Goal: Task Accomplishment & Management: Manage account settings

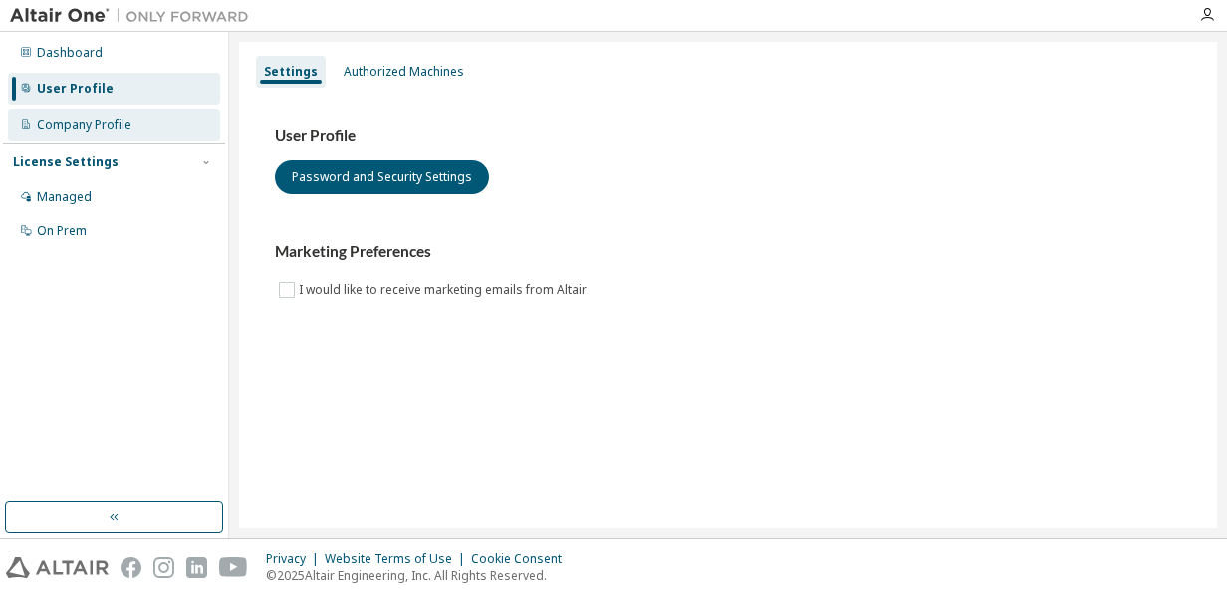
click at [123, 132] on div "Company Profile" at bounding box center [84, 125] width 95 height 16
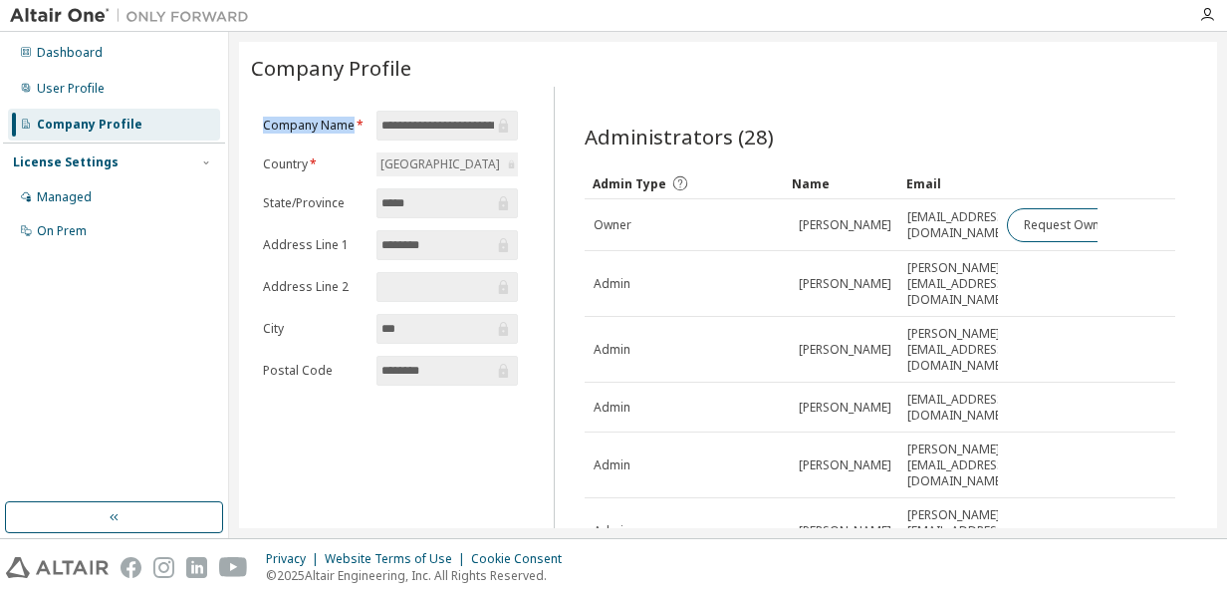
drag, startPoint x: 263, startPoint y: 124, endPoint x: 352, endPoint y: 127, distance: 88.7
click at [352, 127] on label "Company Name *" at bounding box center [314, 126] width 102 height 16
copy label "Company Name"
drag, startPoint x: 343, startPoint y: 126, endPoint x: 324, endPoint y: 128, distance: 19.0
click at [343, 126] on label "Company Name *" at bounding box center [314, 126] width 102 height 16
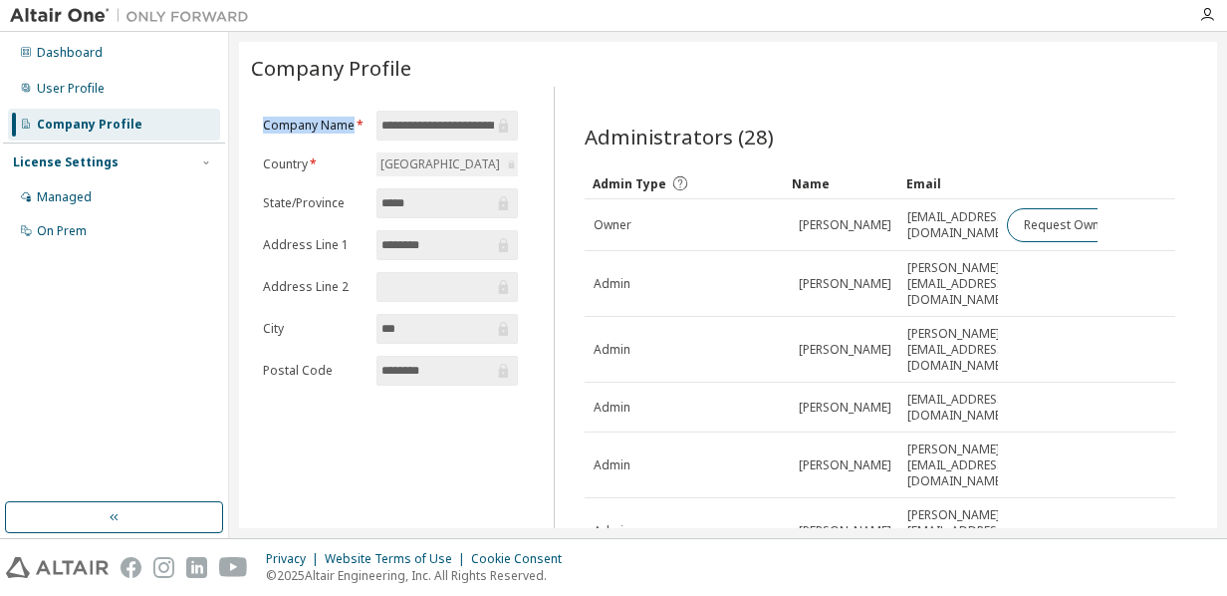
drag, startPoint x: 264, startPoint y: 126, endPoint x: 351, endPoint y: 126, distance: 86.7
click at [351, 126] on label "Company Name *" at bounding box center [314, 126] width 102 height 16
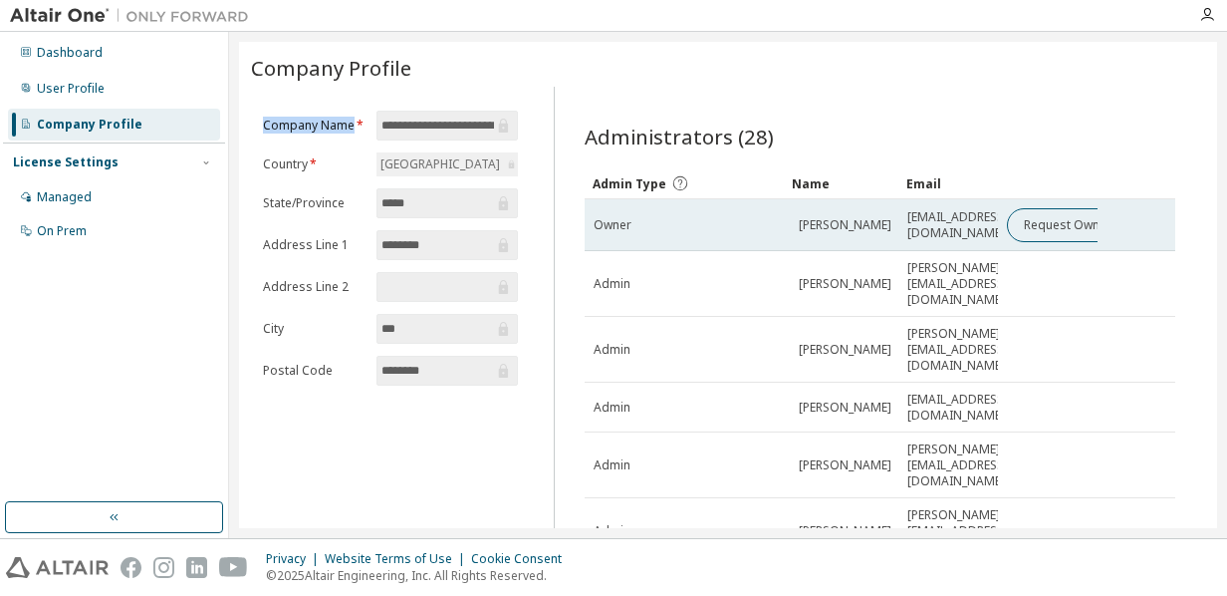
copy label "Company Name"
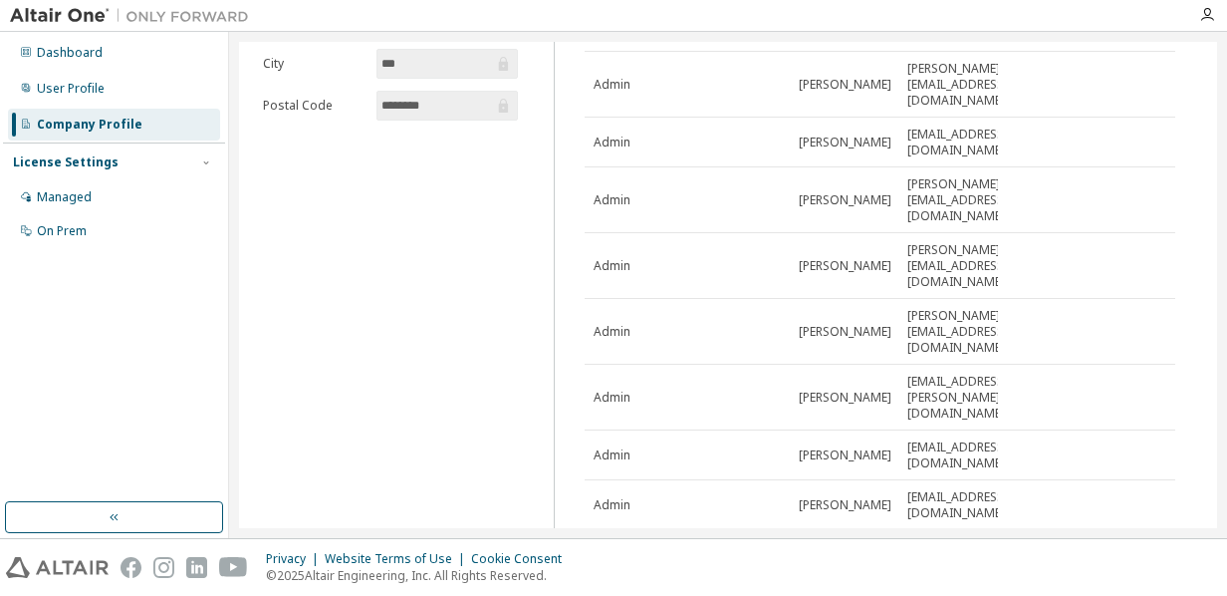
scroll to position [278, 0]
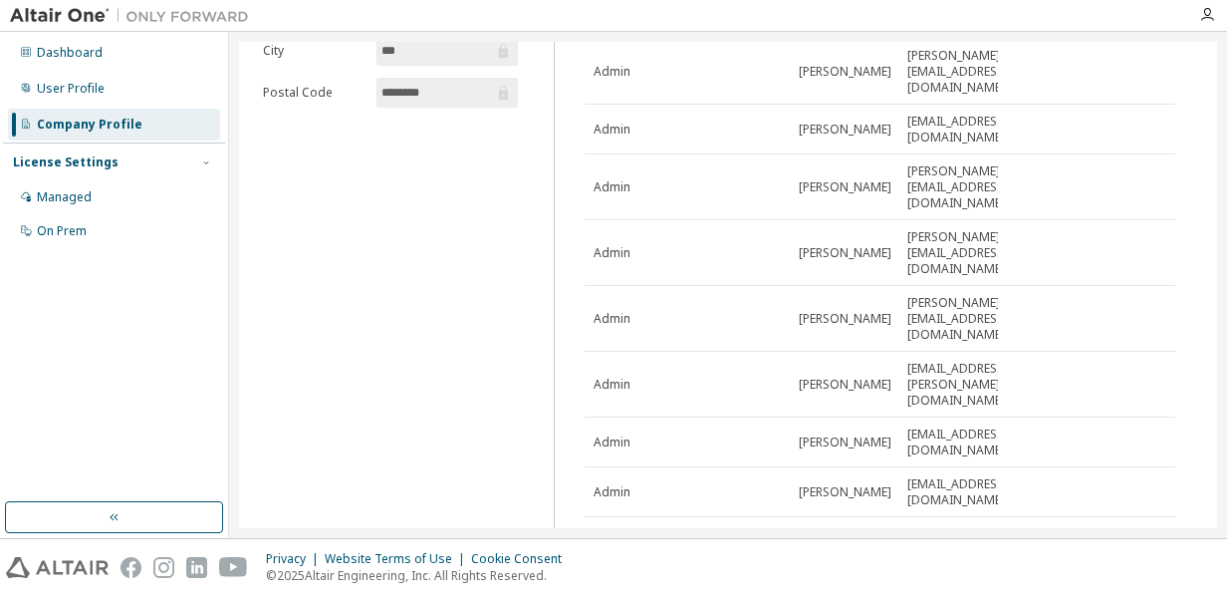
click at [1123, 536] on icon "button" at bounding box center [1126, 541] width 6 height 10
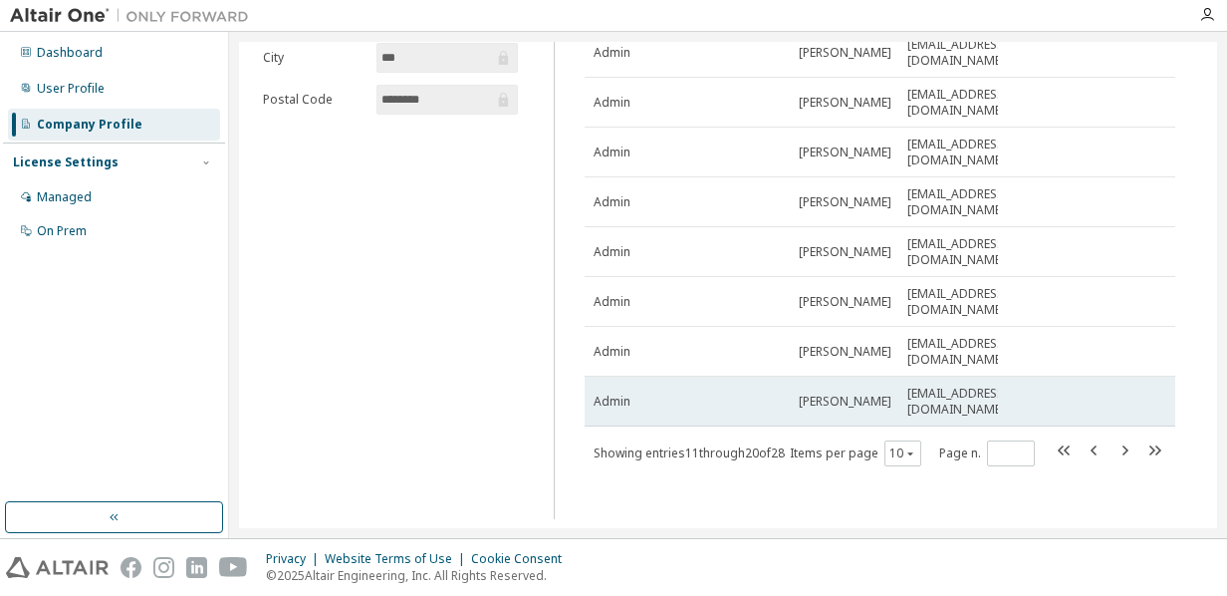
scroll to position [277, 0]
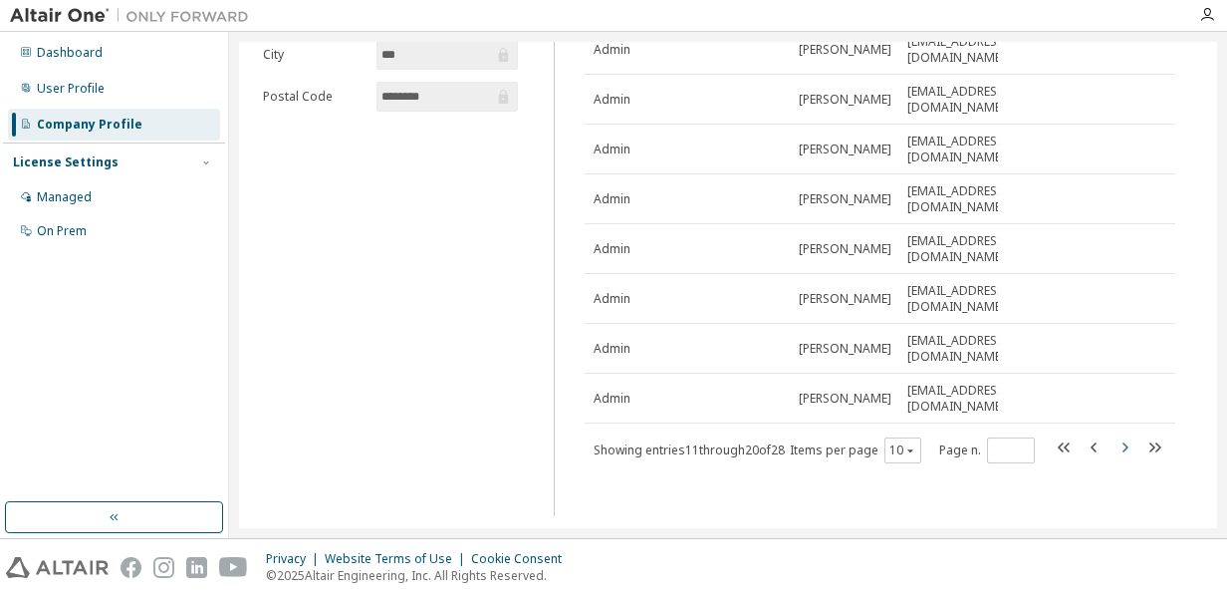
click at [1113, 449] on icon "button" at bounding box center [1125, 447] width 24 height 24
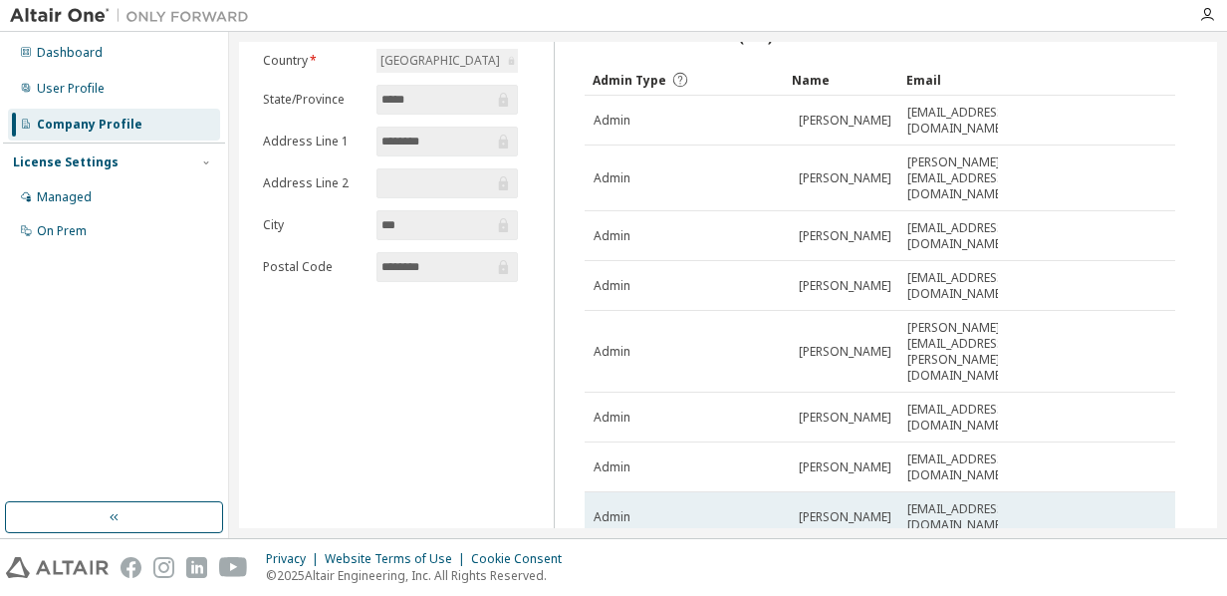
scroll to position [177, 0]
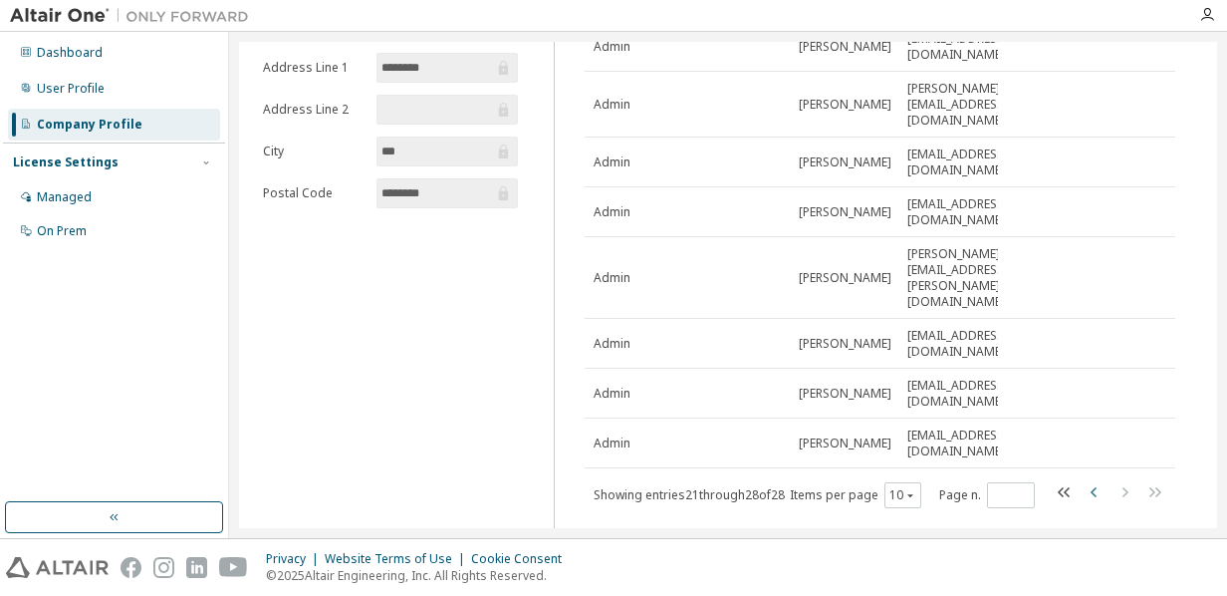
click at [1083, 480] on icon "button" at bounding box center [1095, 492] width 24 height 24
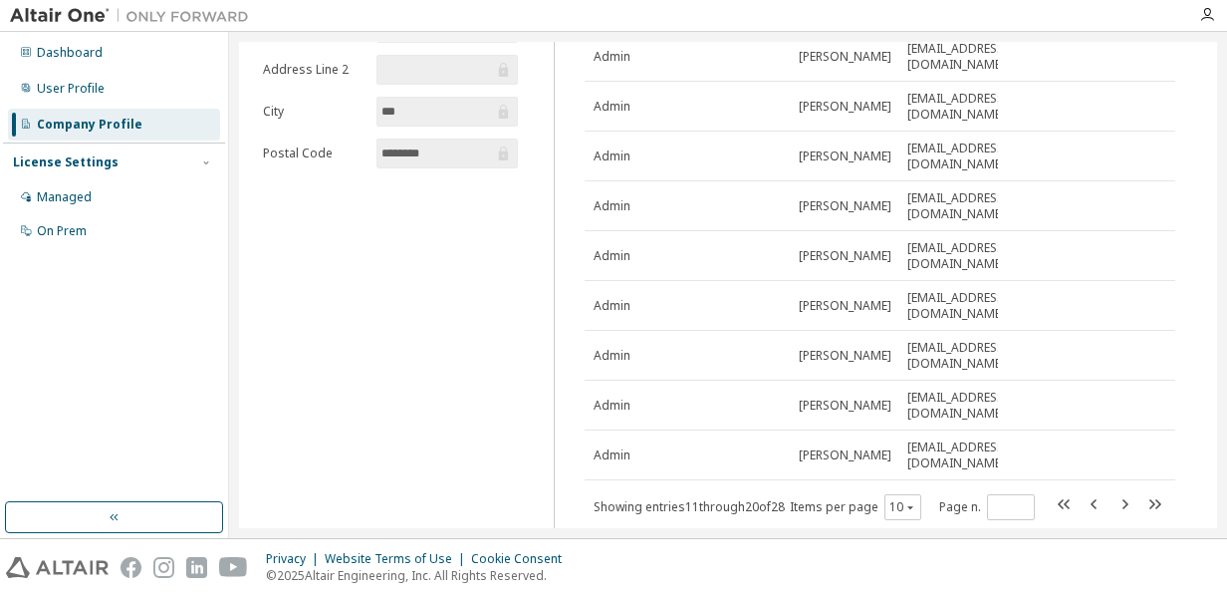
scroll to position [218, 0]
click at [1087, 514] on icon "button" at bounding box center [1095, 503] width 24 height 24
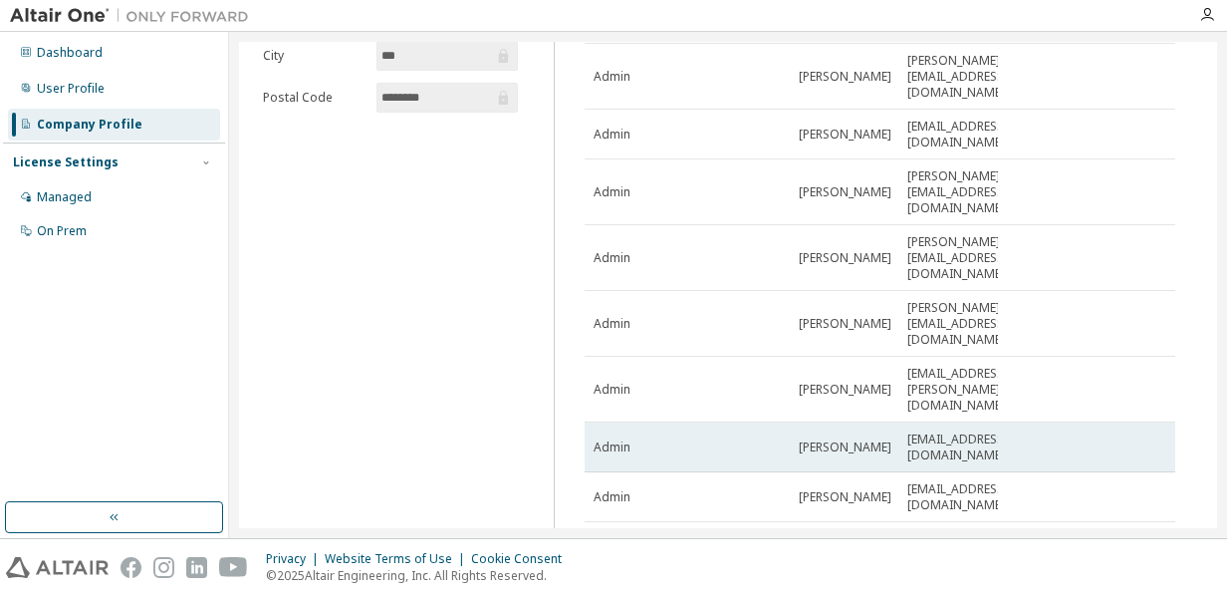
scroll to position [278, 0]
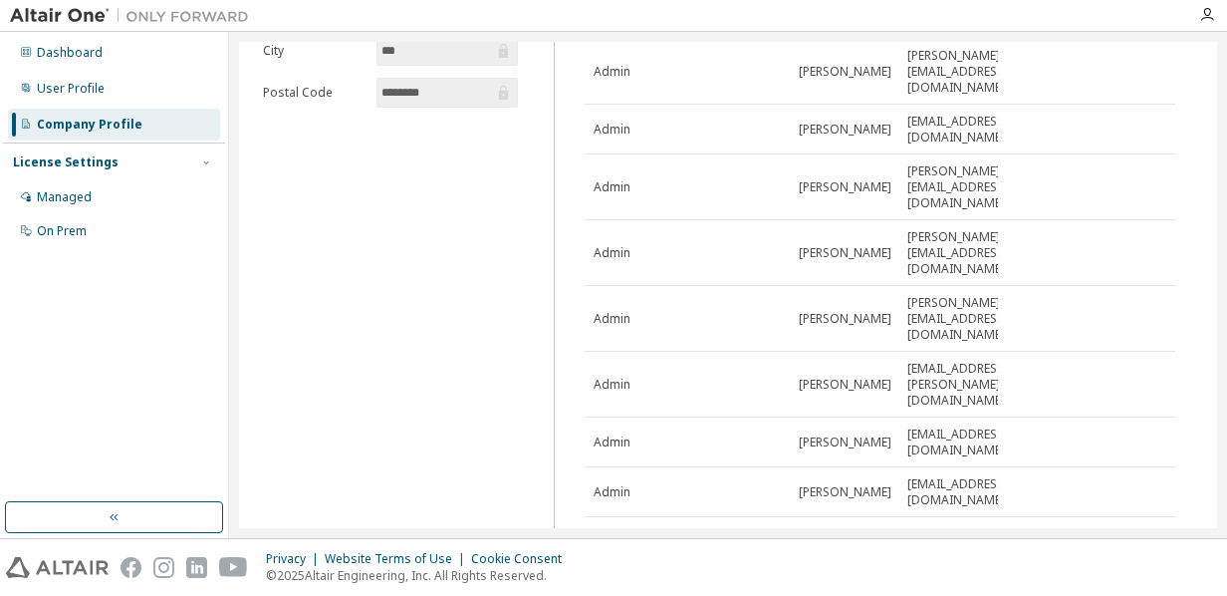
click at [1113, 529] on icon "button" at bounding box center [1125, 541] width 24 height 24
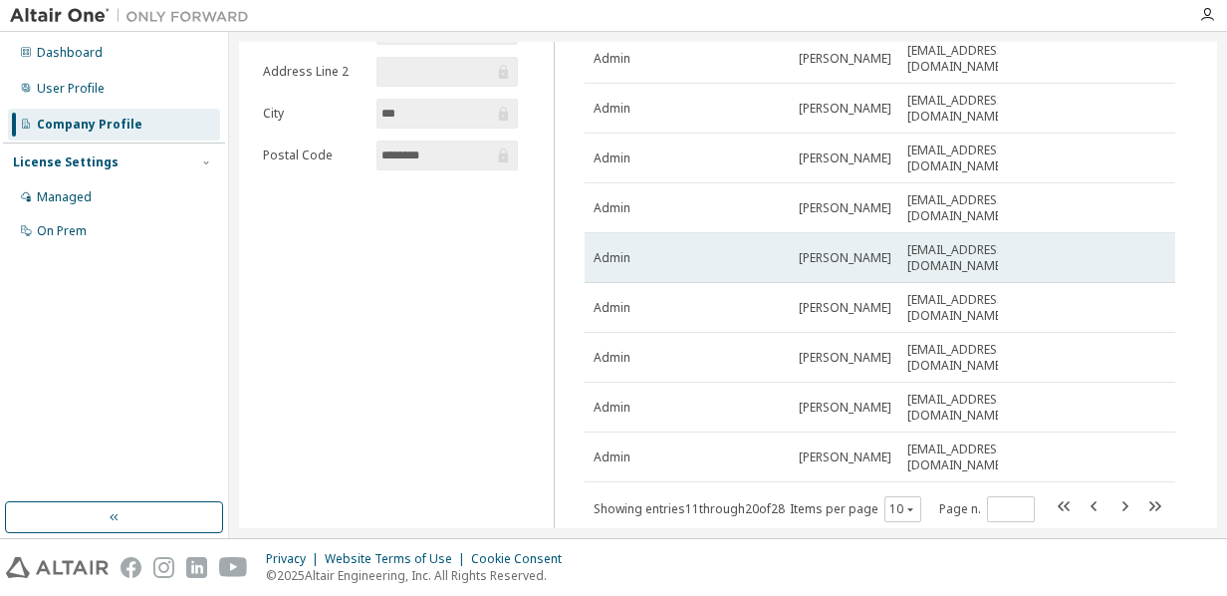
scroll to position [218, 0]
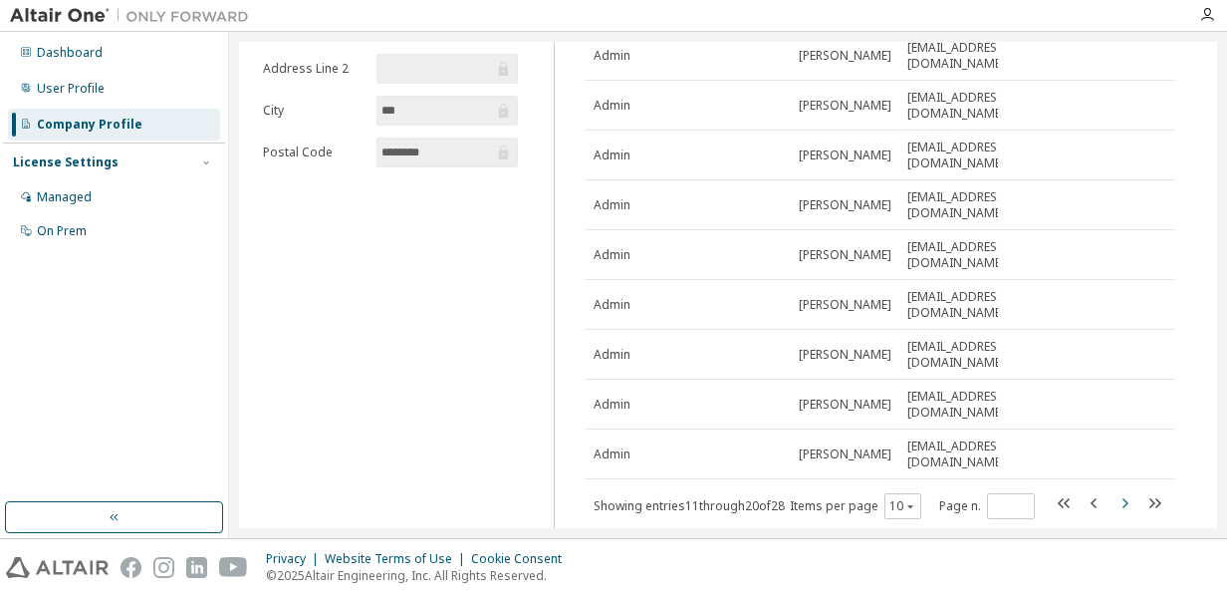
click at [1113, 503] on icon "button" at bounding box center [1125, 503] width 24 height 24
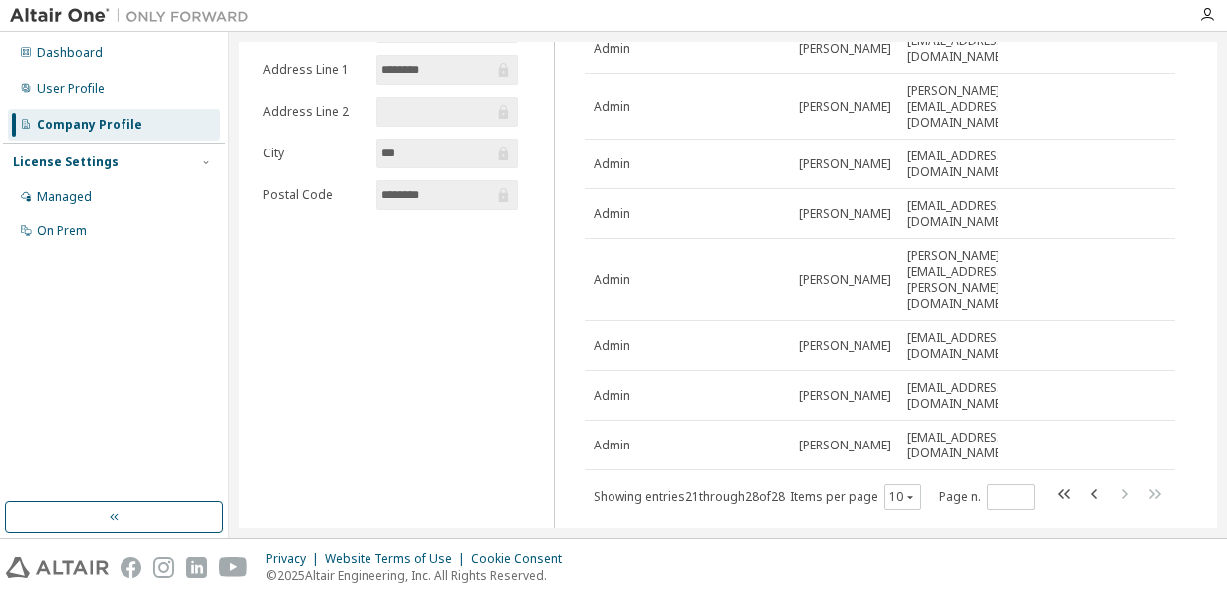
scroll to position [177, 0]
click at [1060, 480] on icon "button" at bounding box center [1065, 492] width 24 height 24
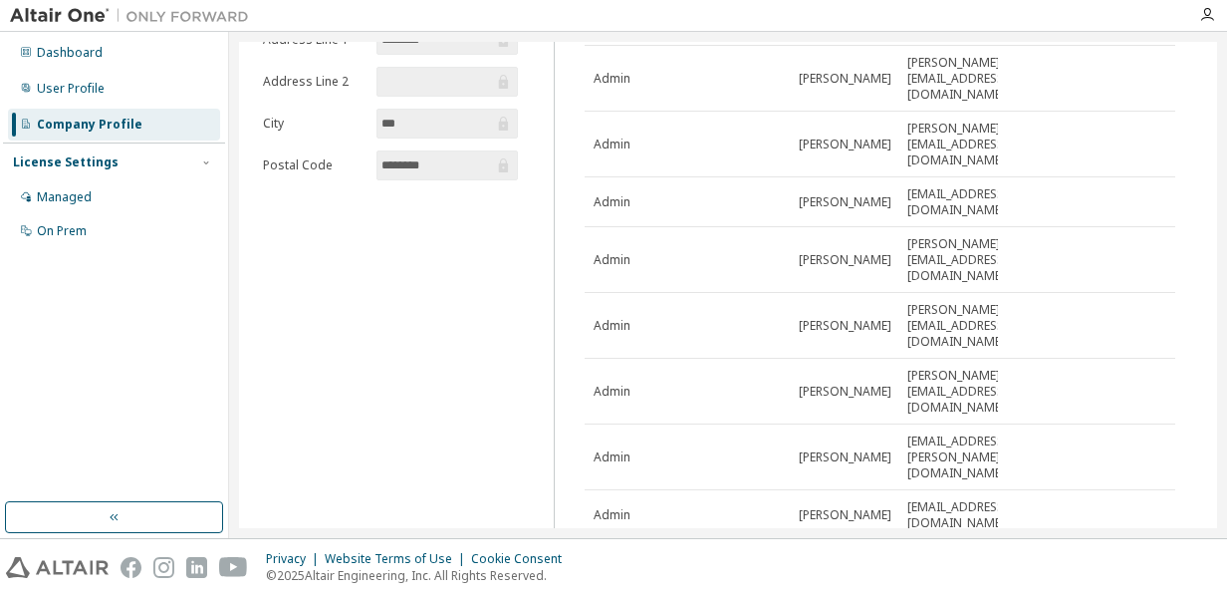
scroll to position [278, 0]
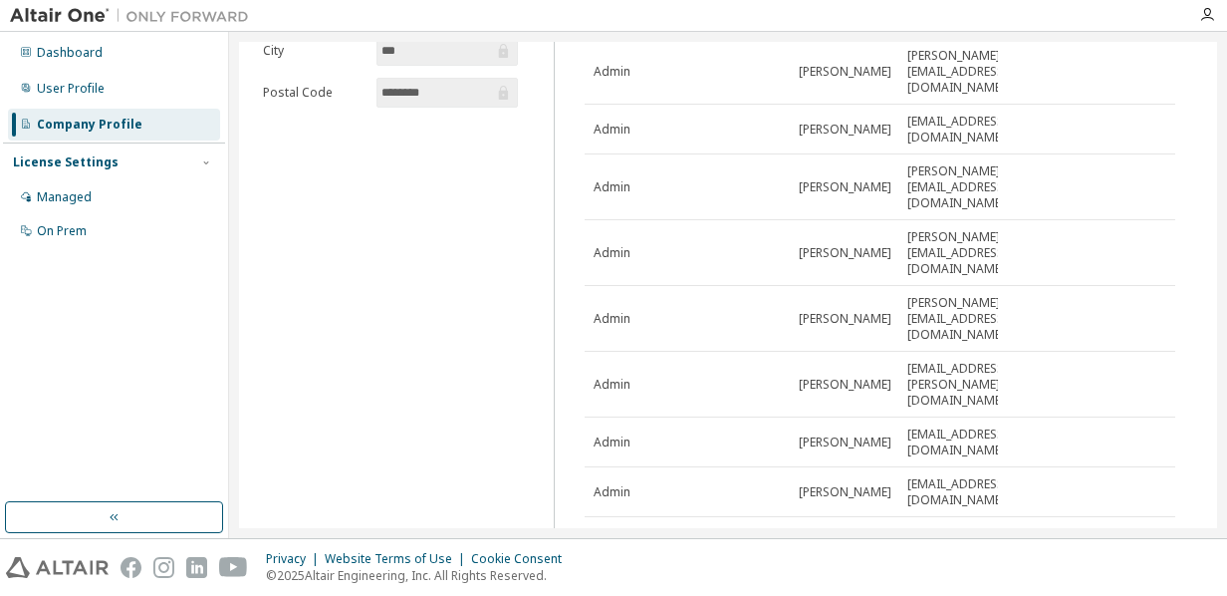
click at [1113, 529] on icon "button" at bounding box center [1125, 541] width 24 height 24
type input "*"
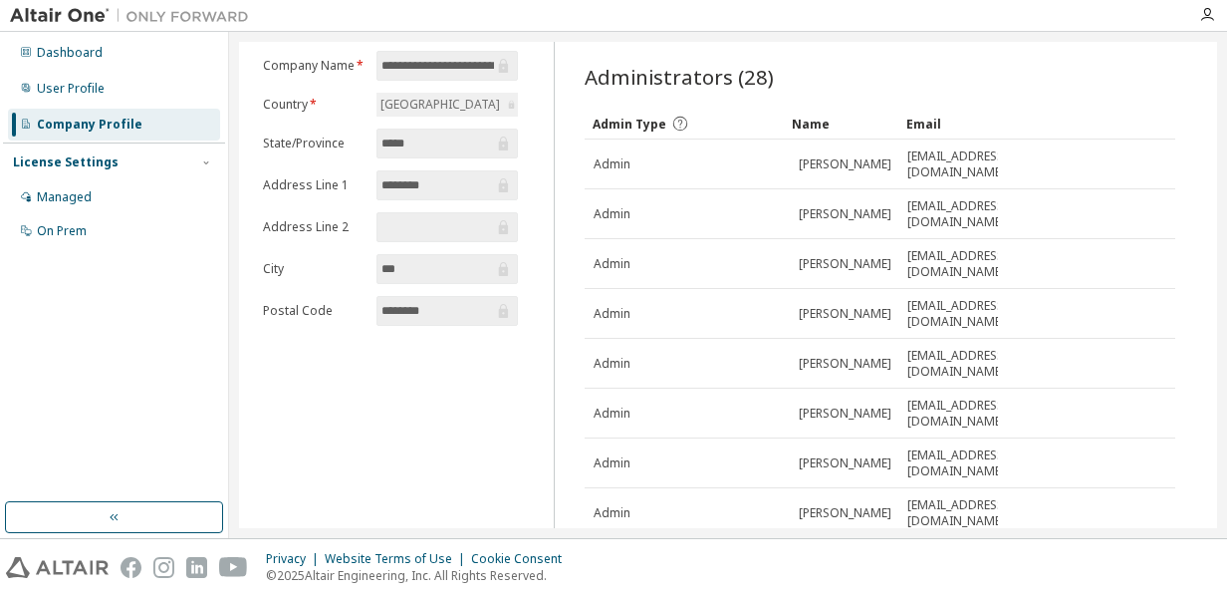
scroll to position [58, 0]
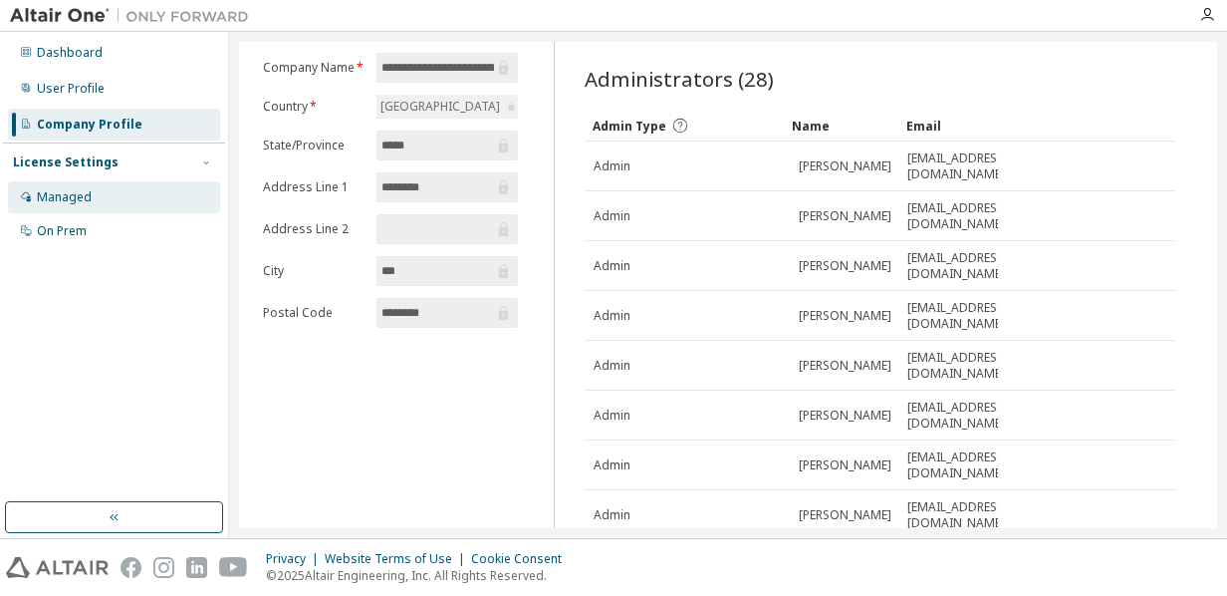
click at [94, 195] on div "Managed" at bounding box center [114, 197] width 212 height 32
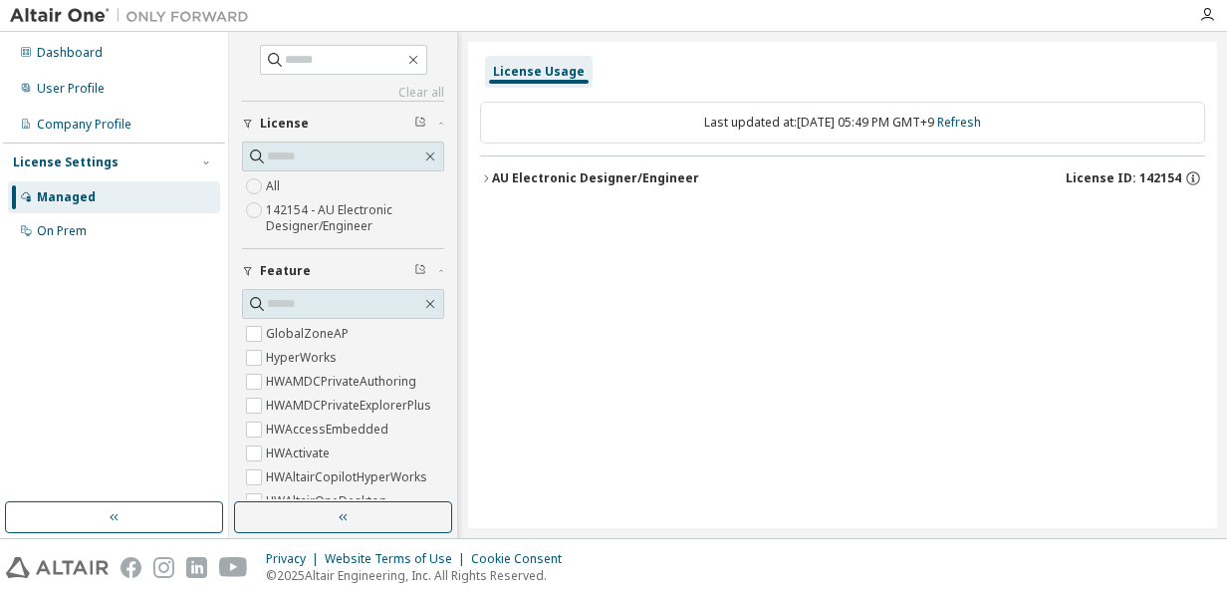
click at [486, 176] on icon "button" at bounding box center [486, 178] width 12 height 12
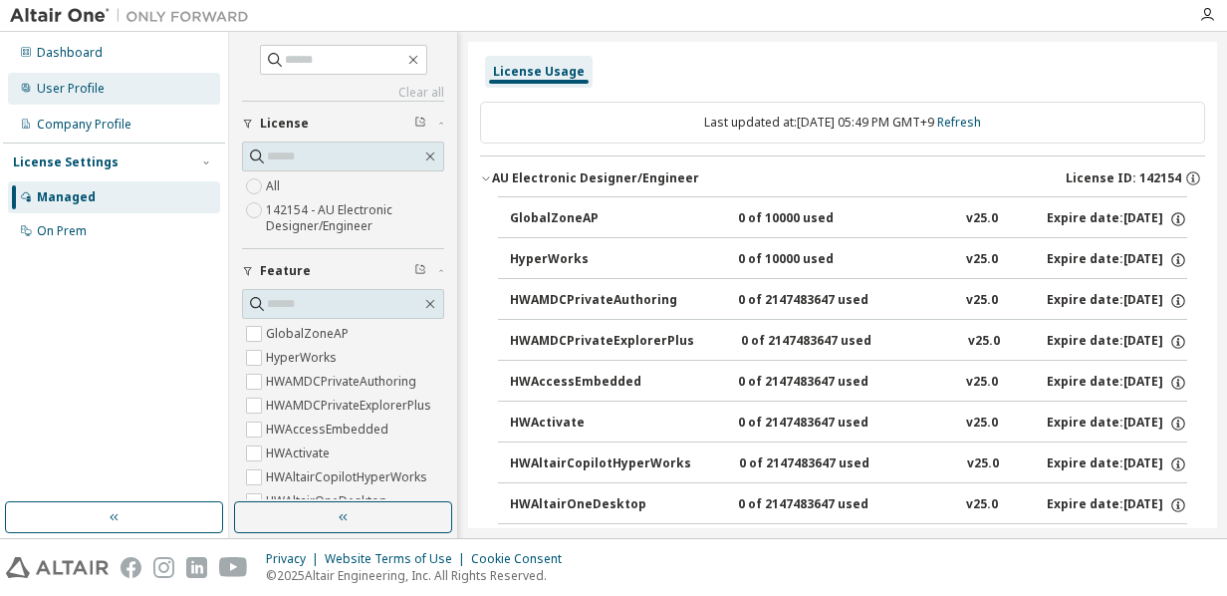
click at [108, 96] on div "User Profile" at bounding box center [114, 89] width 212 height 32
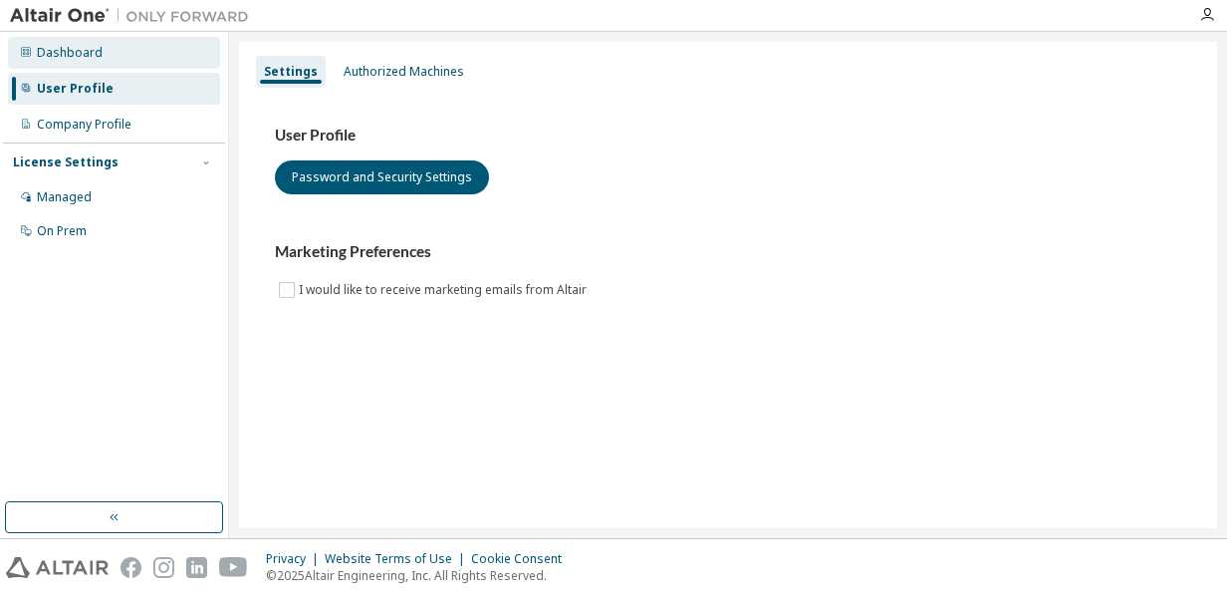
click at [112, 58] on div "Dashboard" at bounding box center [114, 53] width 212 height 32
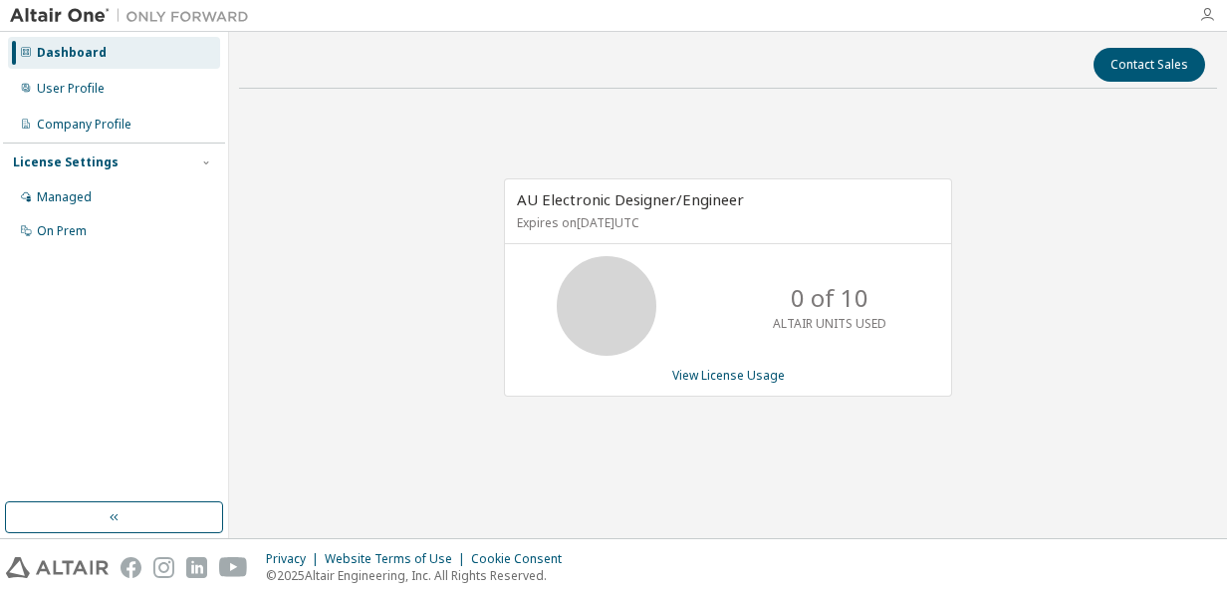
click at [1209, 17] on icon "button" at bounding box center [1207, 15] width 16 height 16
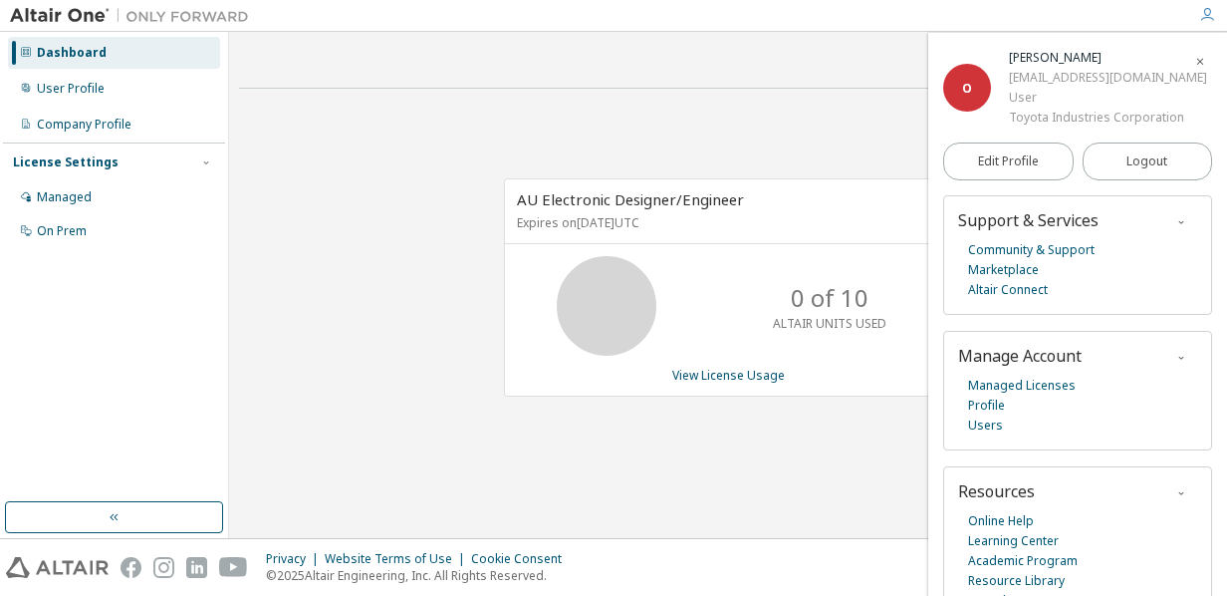
click at [653, 106] on div "AU Electronic Designer/Engineer Expires on [DATE] UTC 0 of 10 ALTAIR UNITS USED…" at bounding box center [728, 299] width 978 height 388
